Goal: Transaction & Acquisition: Purchase product/service

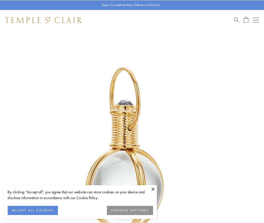
scroll to position [131, 0]
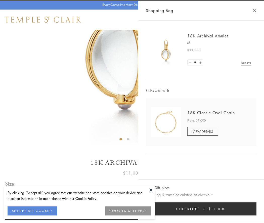
click at [201, 209] on button "Checkout $11,000" at bounding box center [201, 209] width 111 height 13
